Goal: Task Accomplishment & Management: Use online tool/utility

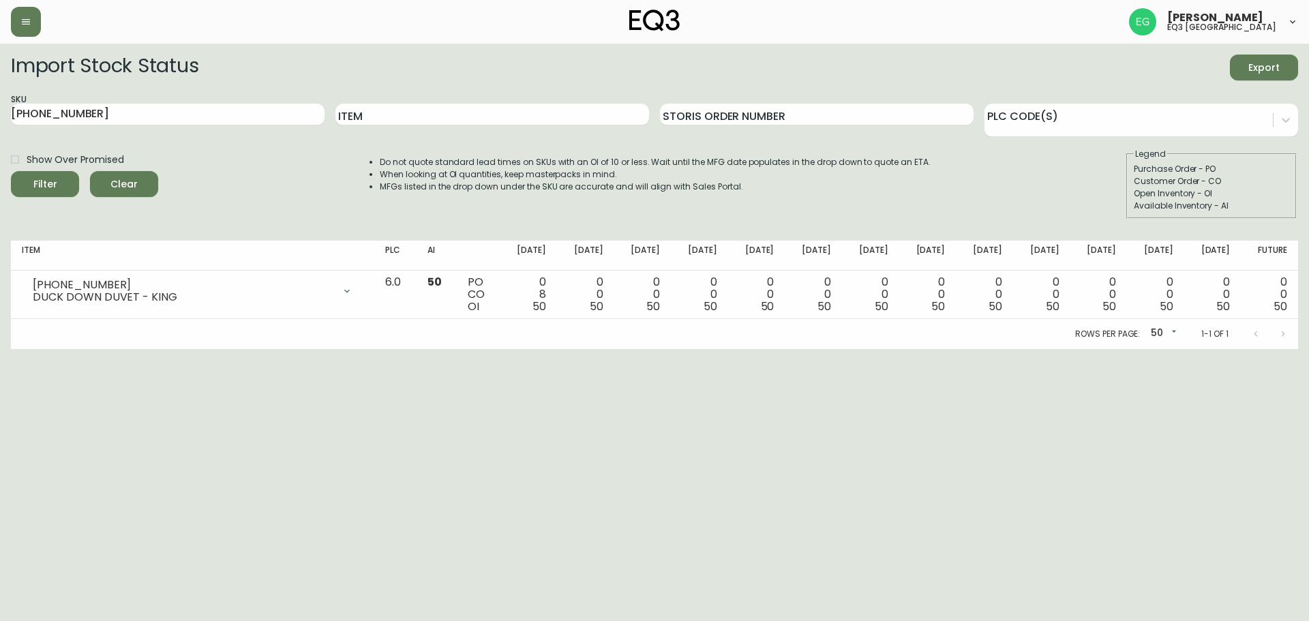
drag, startPoint x: 110, startPoint y: 109, endPoint x: 0, endPoint y: 18, distance: 142.9
click at [0, 20] on div "[PERSON_NAME] eq3 burlington Import Stock Status Export SKU [PHONE_NUMBER] Item…" at bounding box center [654, 174] width 1309 height 349
paste input "[PHONE_NUMBER]"
type input "[PHONE_NUMBER]"
click at [11, 171] on button "Filter" at bounding box center [45, 184] width 68 height 26
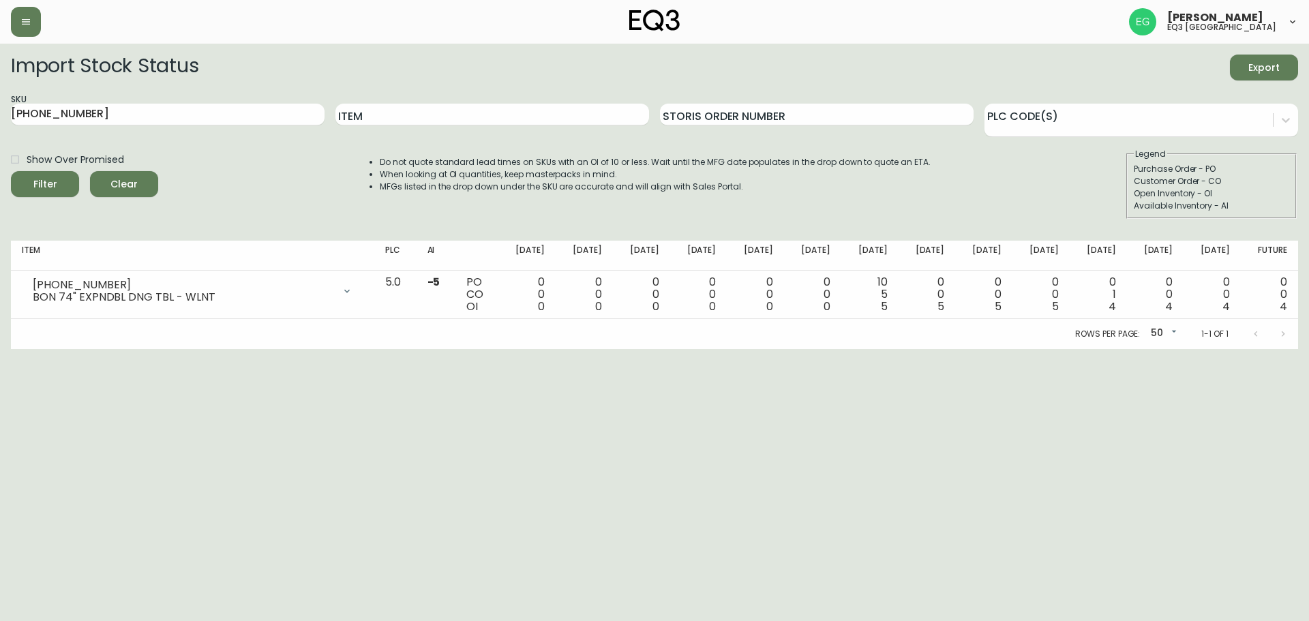
click at [1204, 349] on html "[PERSON_NAME] eq3 burlington Import Stock Status Export SKU [PHONE_NUMBER] Item…" at bounding box center [654, 174] width 1309 height 349
drag, startPoint x: 910, startPoint y: 243, endPoint x: 833, endPoint y: 246, distance: 77.1
click at [833, 246] on tr "Item PLC AI [DATE] Oct [DATE] Oct 31 [DATE] Nov [DATE] Nov [DATE] Dec [DATE] De…" at bounding box center [655, 256] width 1288 height 30
click at [937, 349] on html "[PERSON_NAME] eq3 burlington Import Stock Status Export SKU [PHONE_NUMBER] Item…" at bounding box center [654, 174] width 1309 height 349
click at [1178, 349] on html "[PERSON_NAME] eq3 burlington Import Stock Status Export SKU [PHONE_NUMBER] Item…" at bounding box center [654, 174] width 1309 height 349
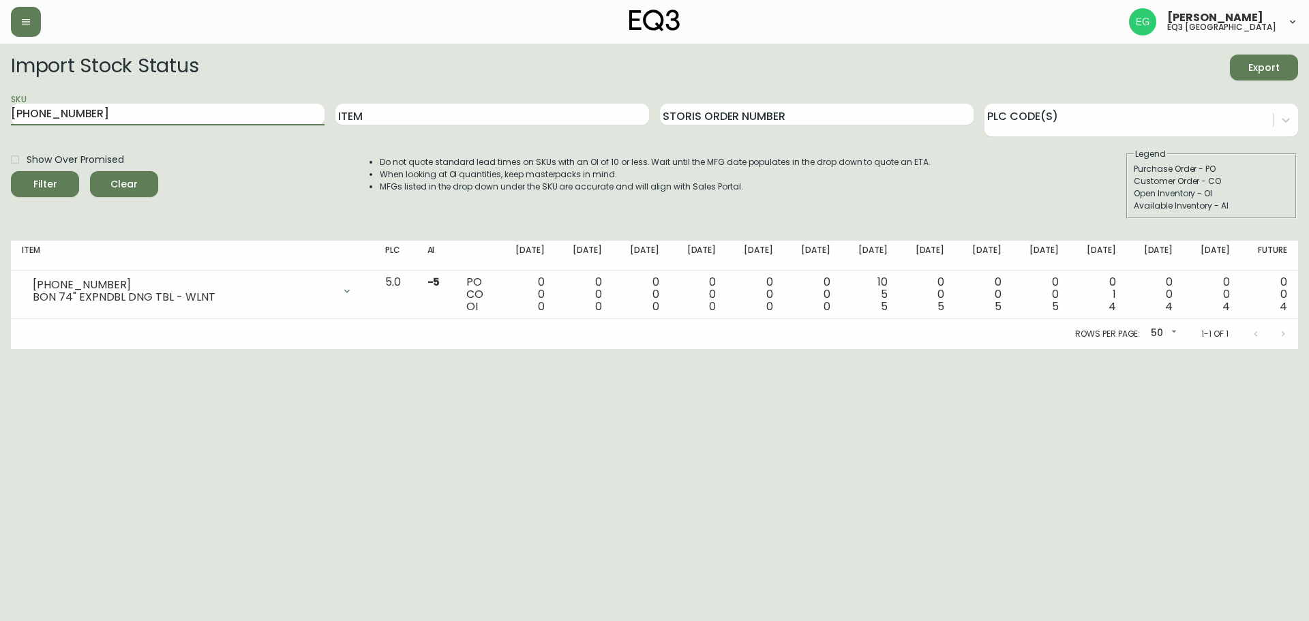
drag, startPoint x: 128, startPoint y: 111, endPoint x: 0, endPoint y: 116, distance: 127.6
click at [0, 116] on main "Import Stock Status Export SKU [PHONE_NUMBER] Item Storis Order Number PLC Code…" at bounding box center [654, 197] width 1309 height 306
paste input "7130-629-13-A"
click at [11, 171] on button "Filter" at bounding box center [45, 184] width 68 height 26
type input "7130-629-13-B"
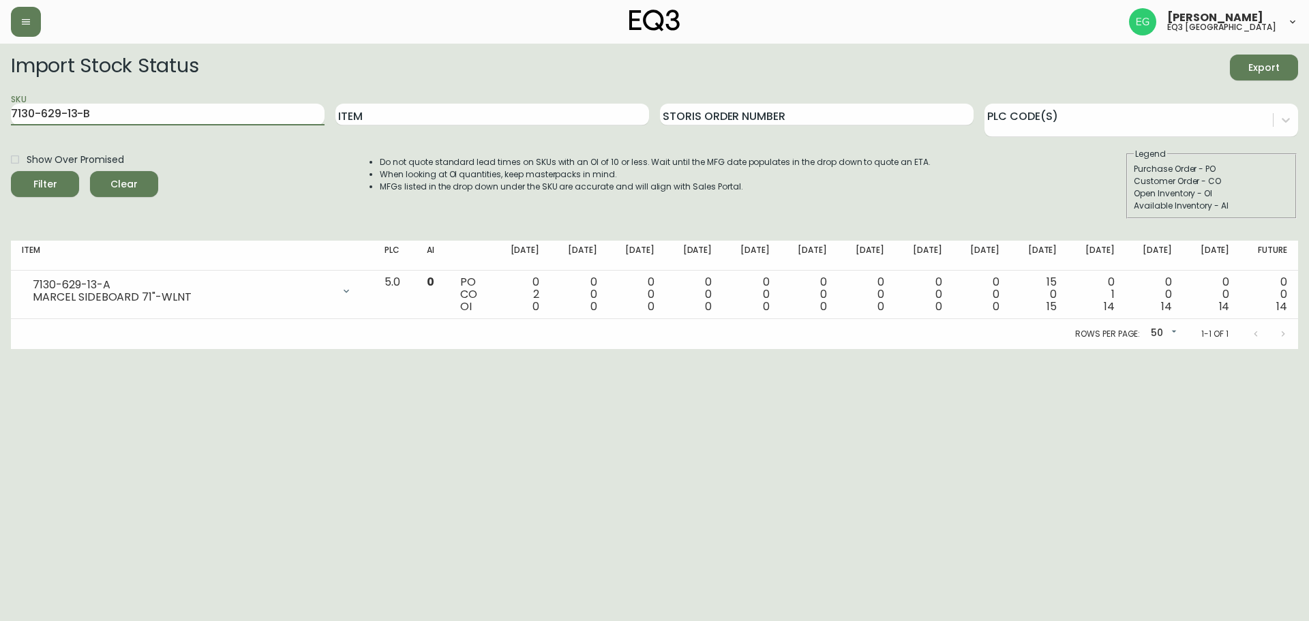
click at [11, 171] on button "Filter" at bounding box center [45, 184] width 68 height 26
click at [59, 349] on html "[PERSON_NAME] eq3 burlington Import Stock Status Export SKU 7130-629-13-B Item …" at bounding box center [654, 174] width 1309 height 349
drag, startPoint x: 161, startPoint y: 115, endPoint x: 0, endPoint y: 125, distance: 161.2
click at [0, 125] on main "Import Stock Status Export SKU 7130-629-13-B Item Storis Order Number PLC Code(…" at bounding box center [654, 197] width 1309 height 306
paste input "[PHONE_NUMBER]"
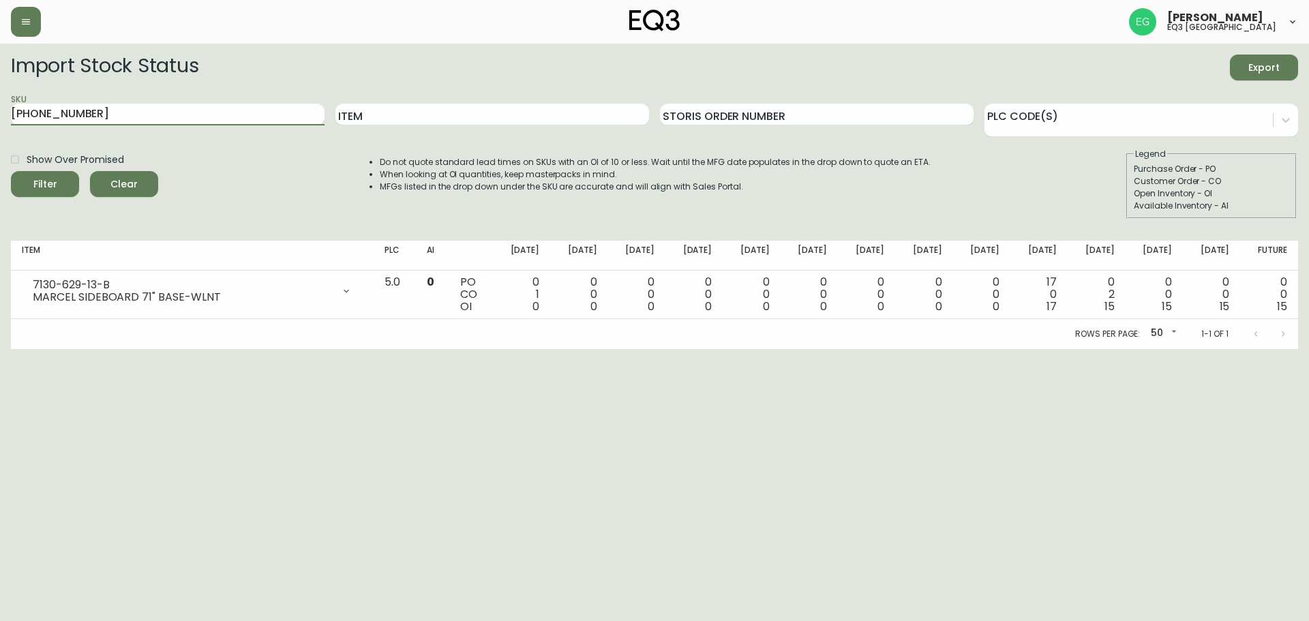
type input "[PHONE_NUMBER]"
click at [11, 171] on button "Filter" at bounding box center [45, 184] width 68 height 26
